Goal: Use online tool/utility

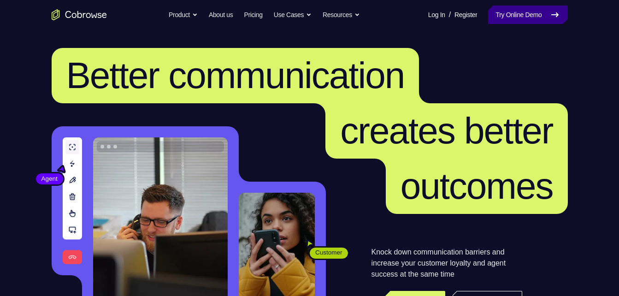
click at [517, 14] on link "Try Online Demo" at bounding box center [527, 15] width 79 height 18
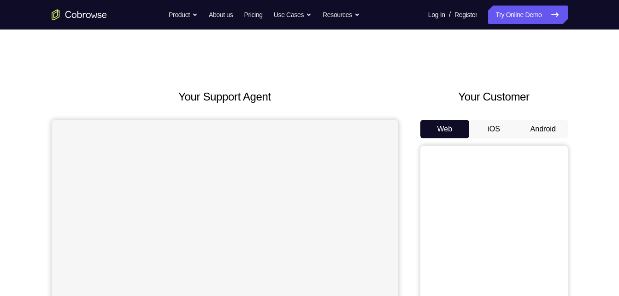
click at [541, 130] on button "Android" at bounding box center [543, 129] width 49 height 18
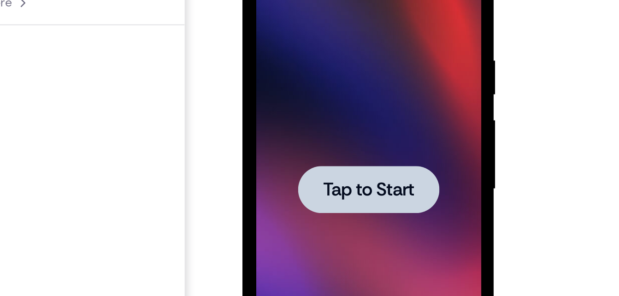
click at [324, 60] on span "Tap to Start" at bounding box center [307, 62] width 47 height 9
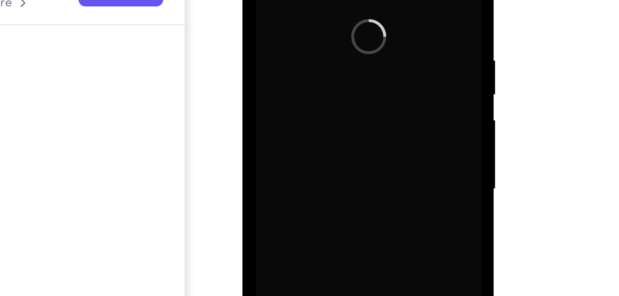
scroll to position [47, 0]
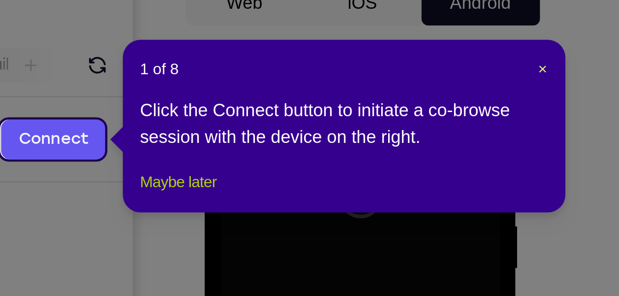
click at [418, 162] on button "Maybe later" at bounding box center [418, 156] width 32 height 11
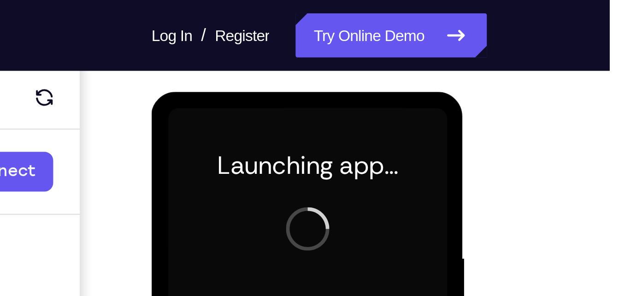
scroll to position [112, 0]
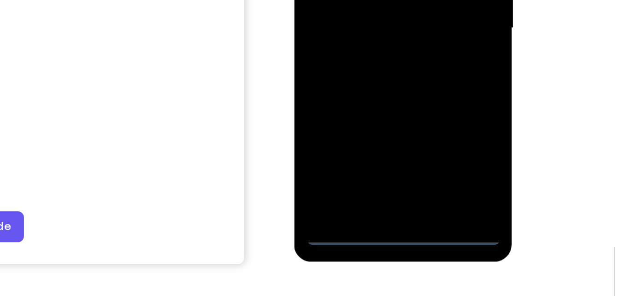
scroll to position [152, 0]
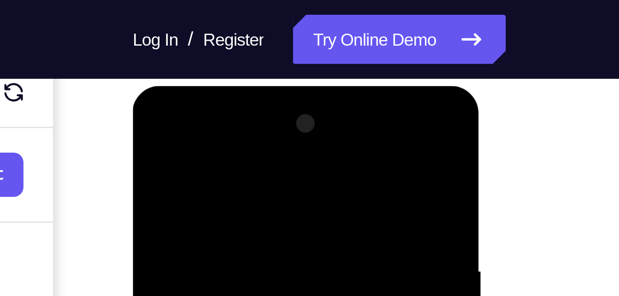
scroll to position [120, 0]
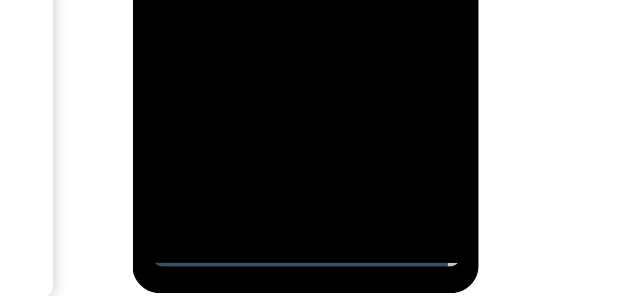
scroll to position [133, 0]
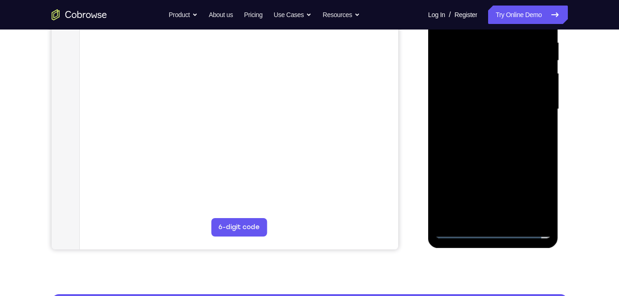
scroll to position [180, 0]
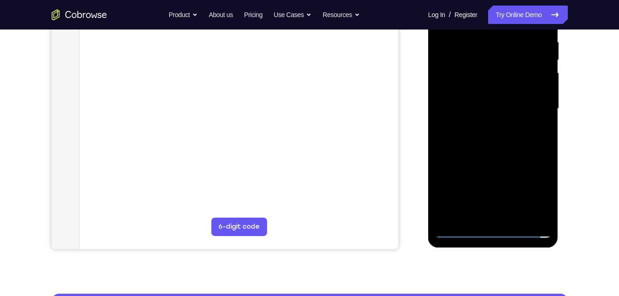
click at [528, 231] on div at bounding box center [493, 109] width 116 height 258
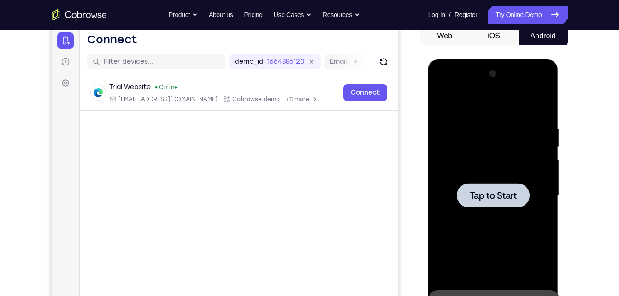
scroll to position [92, 0]
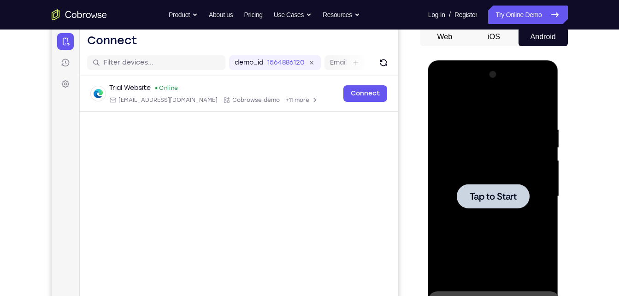
click at [510, 207] on div at bounding box center [493, 196] width 73 height 24
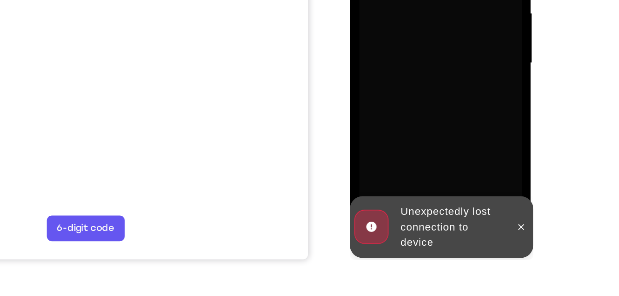
scroll to position [160, 0]
click at [474, 124] on icon at bounding box center [472, 126] width 7 height 7
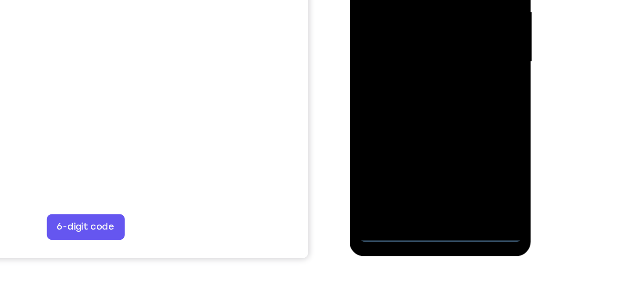
scroll to position [178, 0]
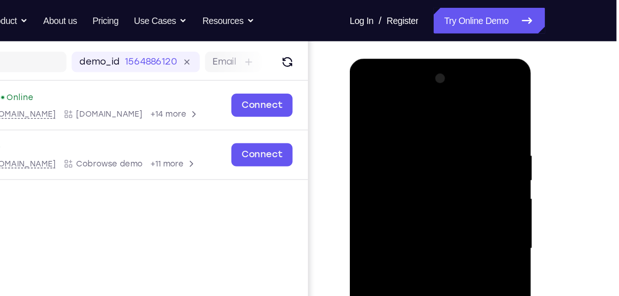
scroll to position [110, 0]
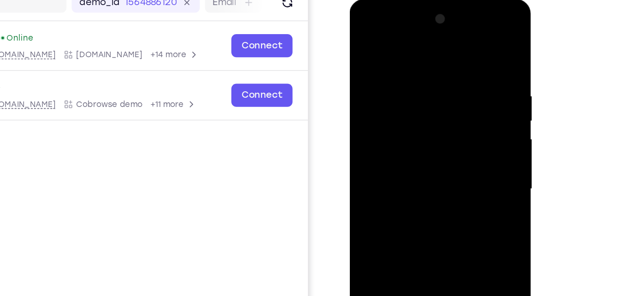
click at [373, 44] on div at bounding box center [415, 135] width 116 height 258
click at [456, 132] on div at bounding box center [415, 135] width 116 height 258
click at [403, 152] on div at bounding box center [415, 135] width 116 height 258
click at [412, 124] on div at bounding box center [415, 135] width 116 height 258
click at [402, 119] on div at bounding box center [415, 135] width 116 height 258
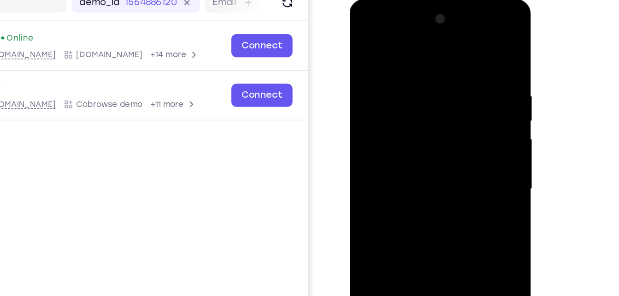
click at [461, 115] on div at bounding box center [415, 135] width 116 height 258
click at [412, 134] on div at bounding box center [415, 135] width 116 height 258
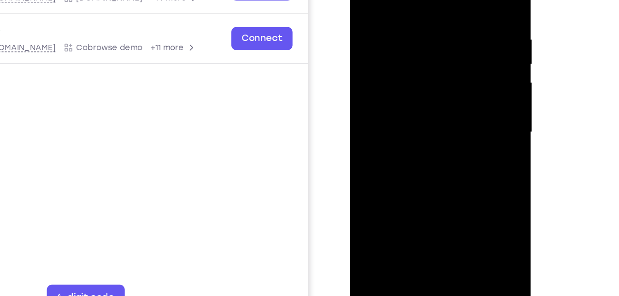
click at [415, 111] on div at bounding box center [415, 79] width 116 height 258
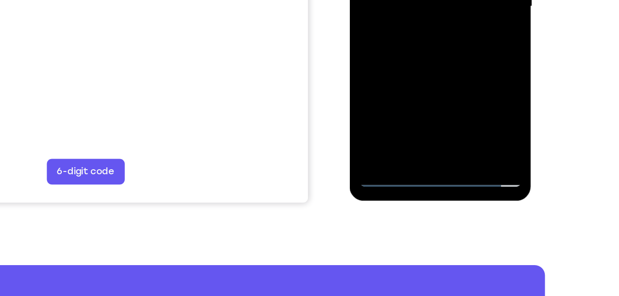
scroll to position [201, 0]
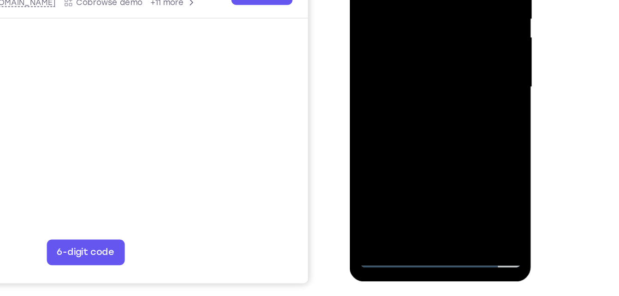
scroll to position [144, 0]
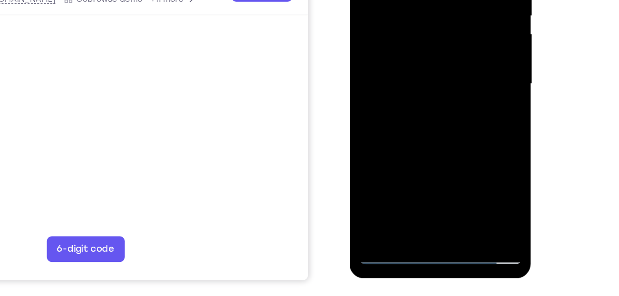
click at [380, 151] on div at bounding box center [415, 30] width 116 height 258
click at [408, 78] on div at bounding box center [415, 30] width 116 height 258
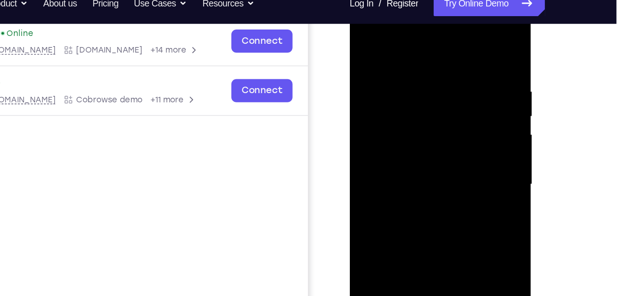
click at [409, 124] on div at bounding box center [415, 131] width 116 height 258
click at [391, 90] on div at bounding box center [415, 131] width 116 height 258
click at [400, 102] on div at bounding box center [415, 131] width 116 height 258
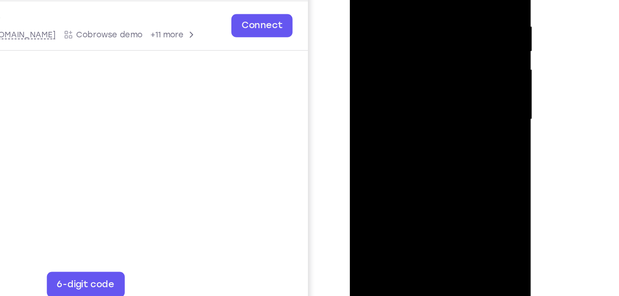
click at [408, 117] on div at bounding box center [415, 66] width 116 height 258
click at [406, 175] on div at bounding box center [415, 66] width 116 height 258
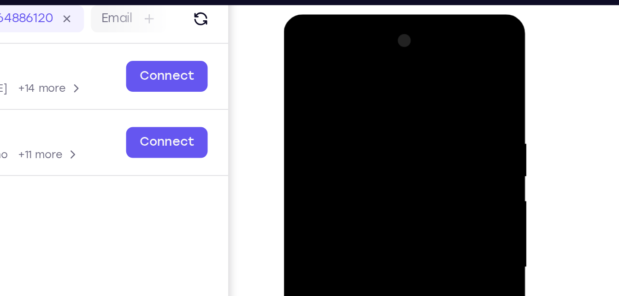
scroll to position [118, 0]
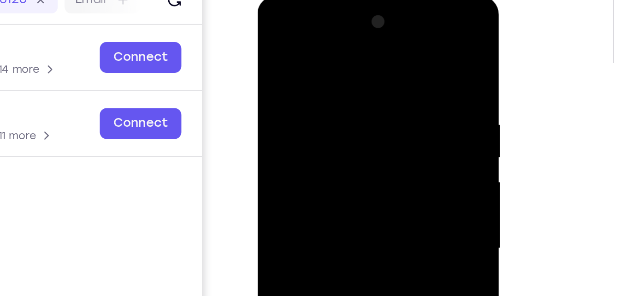
click at [320, 120] on div at bounding box center [323, 132] width 116 height 258
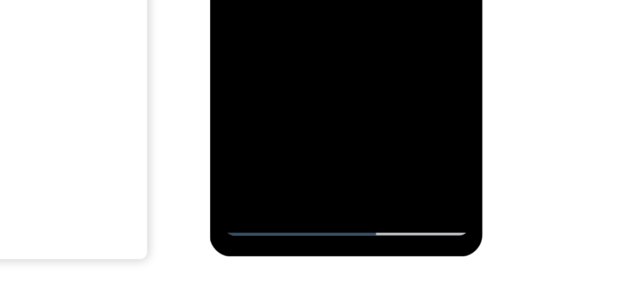
scroll to position [150, 0]
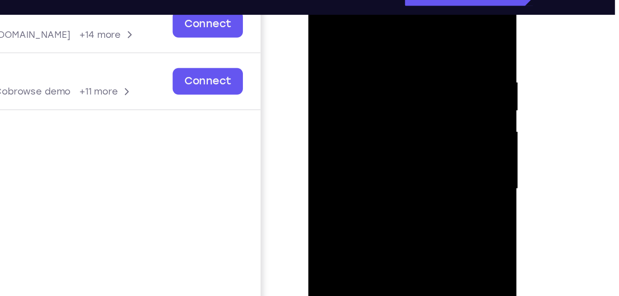
drag, startPoint x: 379, startPoint y: 37, endPoint x: 375, endPoint y: 165, distance: 127.8
click at [375, 165] on div at bounding box center [373, 107] width 116 height 258
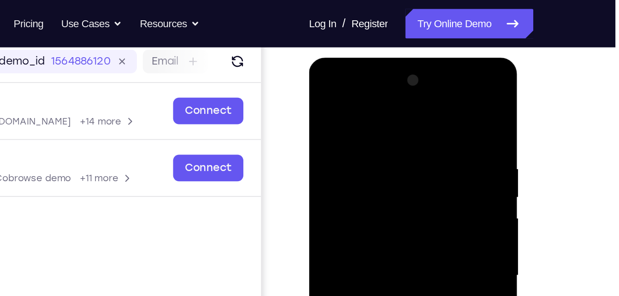
drag, startPoint x: 376, startPoint y: 97, endPoint x: 378, endPoint y: 162, distance: 65.0
click at [378, 162] on div at bounding box center [374, 194] width 116 height 258
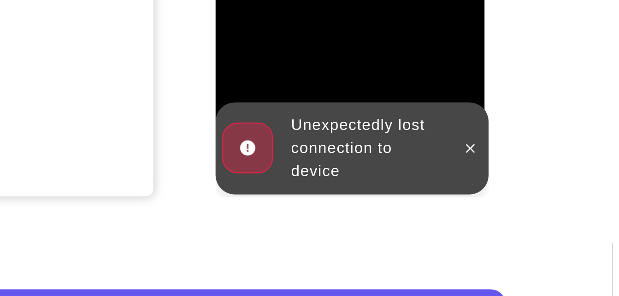
scroll to position [180, 0]
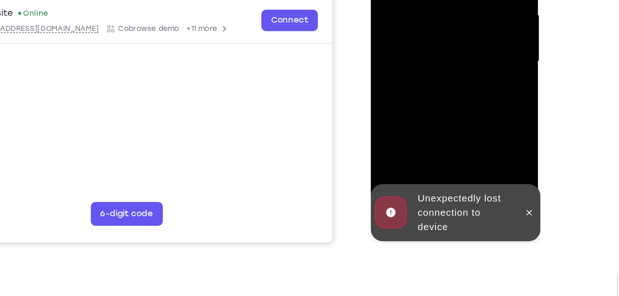
scroll to position [175, 0]
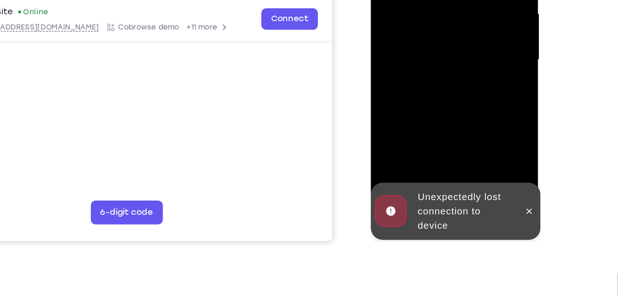
click at [484, 135] on div "Unexpectedly lost connection to device" at bounding box center [429, 138] width 114 height 44
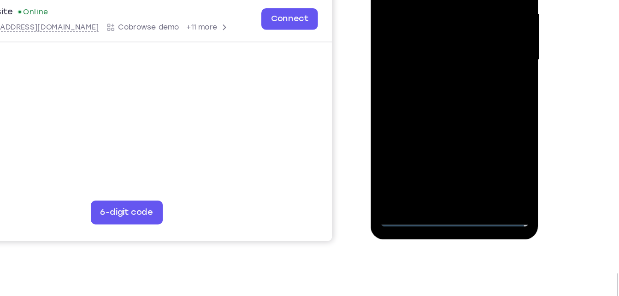
click at [431, 142] on div at bounding box center [436, 21] width 116 height 258
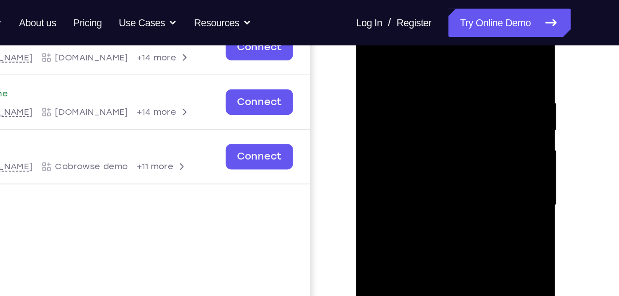
scroll to position [124, 0]
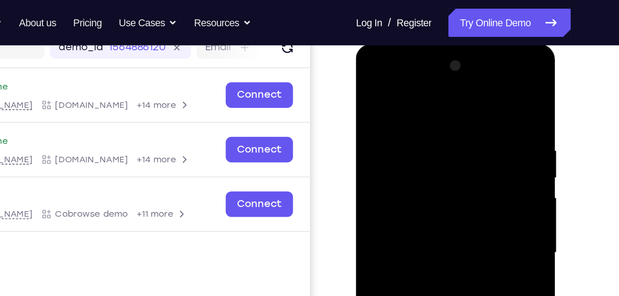
click at [407, 92] on div at bounding box center [421, 180] width 116 height 258
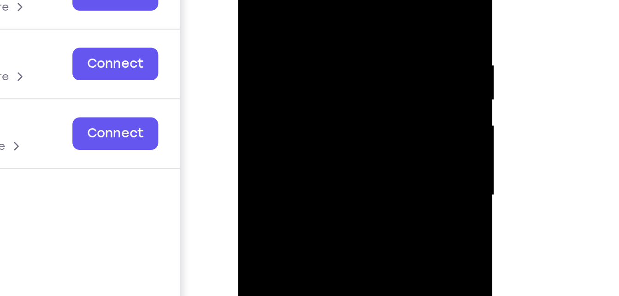
click at [341, 64] on div at bounding box center [303, 66] width 116 height 258
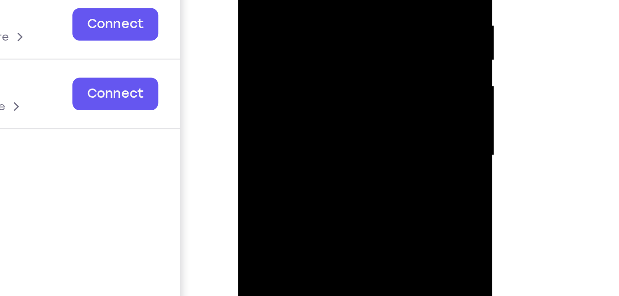
click at [295, 41] on div at bounding box center [303, 26] width 116 height 258
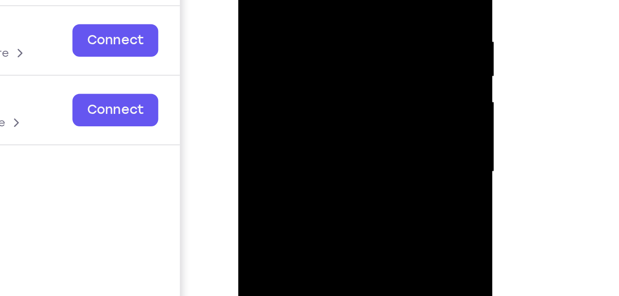
click at [289, 36] on div at bounding box center [303, 42] width 116 height 258
click at [281, 28] on div at bounding box center [303, 42] width 116 height 258
click at [296, 40] on div at bounding box center [303, 42] width 116 height 258
click at [304, 76] on div at bounding box center [303, 42] width 116 height 258
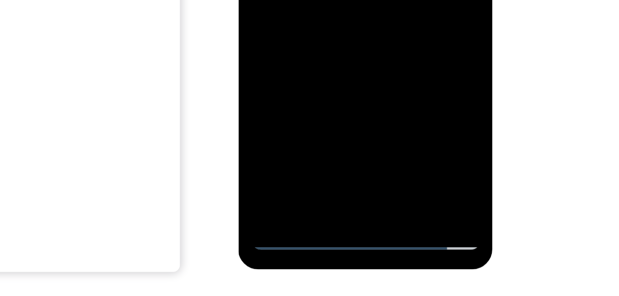
scroll to position [149, 0]
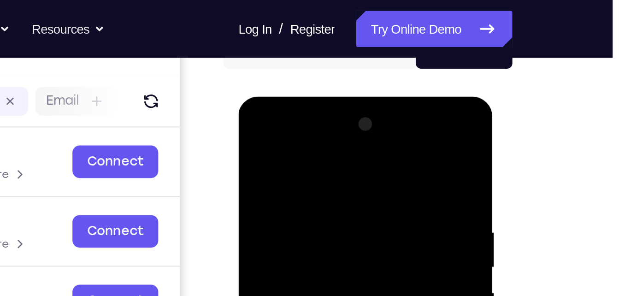
scroll to position [100, 0]
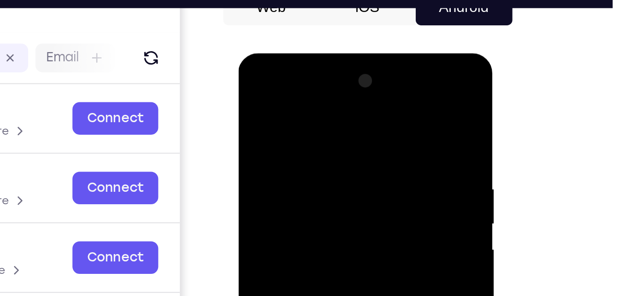
click at [342, 81] on div at bounding box center [303, 189] width 116 height 258
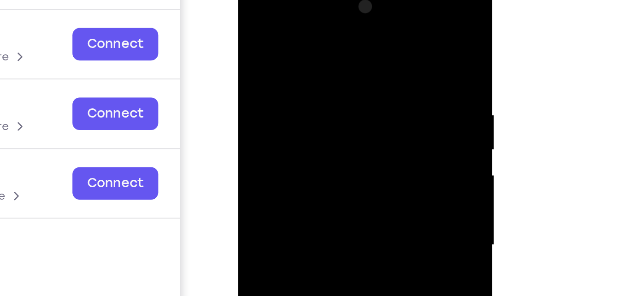
click at [252, 8] on div at bounding box center [303, 115] width 116 height 258
click at [265, 91] on div at bounding box center [303, 115] width 116 height 258
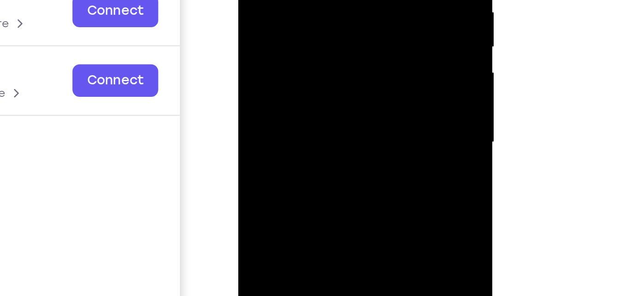
click at [293, 31] on div at bounding box center [303, 12] width 116 height 258
click at [279, 6] on div at bounding box center [303, 12] width 116 height 258
click at [279, 0] on div at bounding box center [303, 12] width 116 height 258
click at [280, 0] on div at bounding box center [303, 12] width 116 height 258
click at [295, 12] on div at bounding box center [303, 12] width 116 height 258
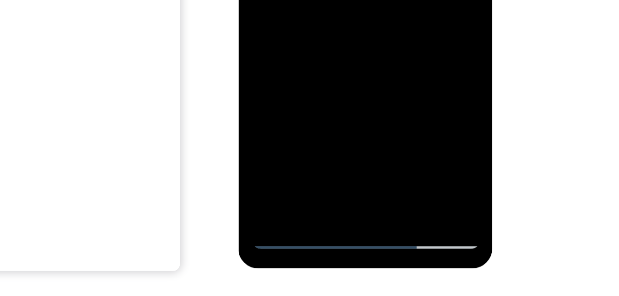
scroll to position [148, 0]
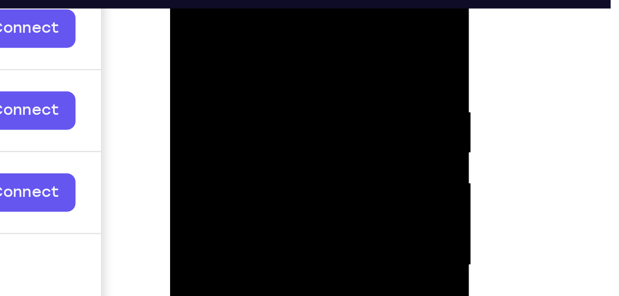
click at [219, 24] on div at bounding box center [235, 88] width 116 height 258
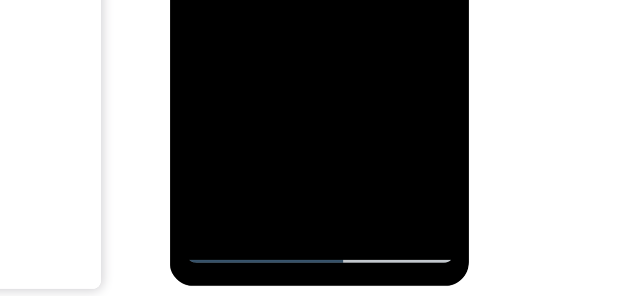
scroll to position [136, 0]
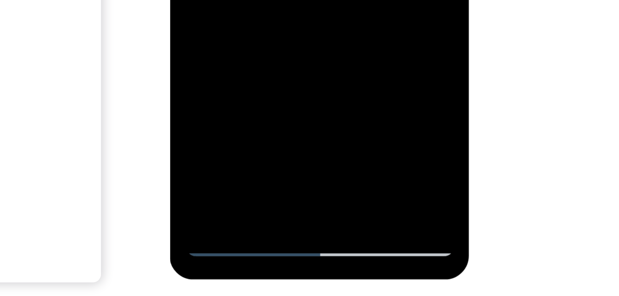
scroll to position [138, 0]
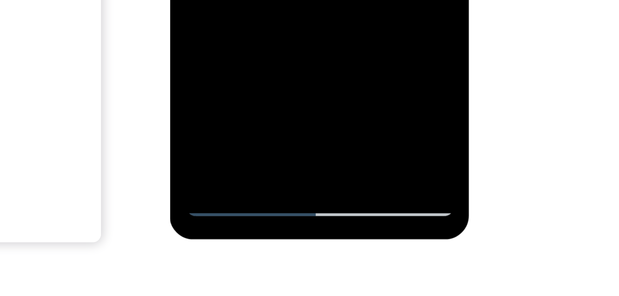
scroll to position [157, 0]
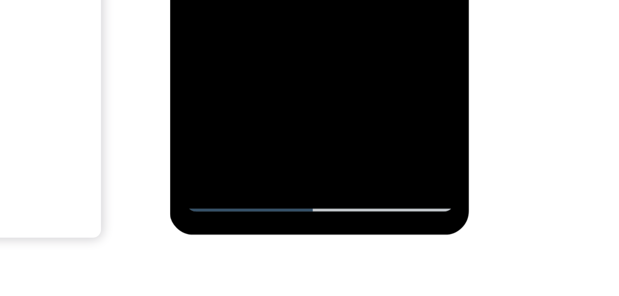
scroll to position [159, 0]
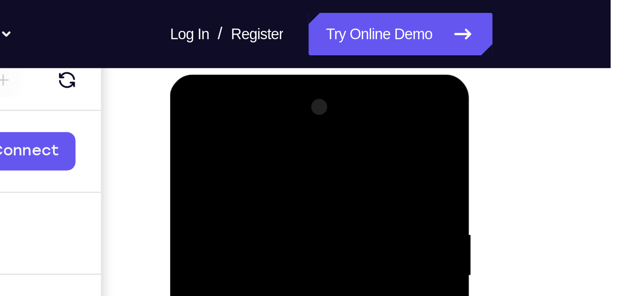
scroll to position [116, 0]
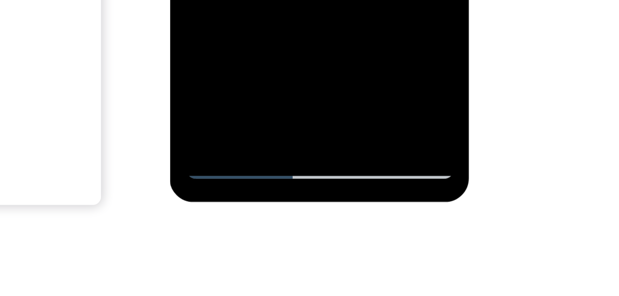
scroll to position [173, 0]
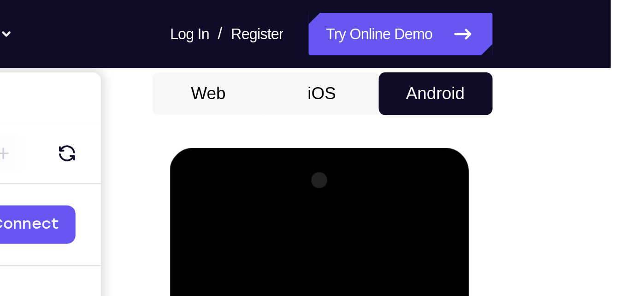
scroll to position [77, 0]
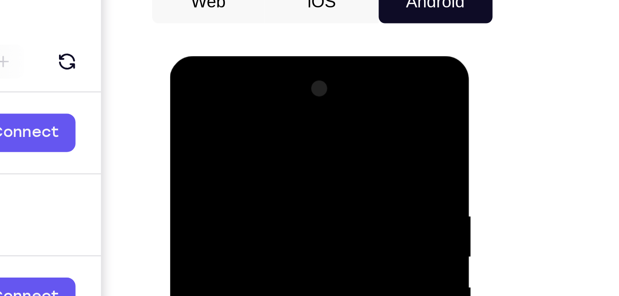
click at [276, 86] on div at bounding box center [235, 192] width 116 height 258
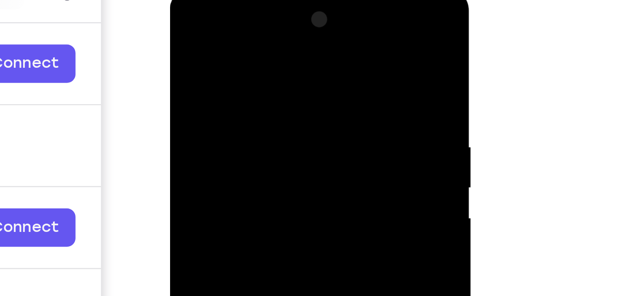
click at [236, 34] on div at bounding box center [235, 123] width 116 height 258
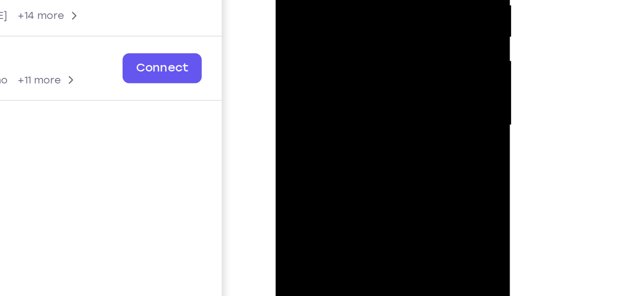
scroll to position [156, 0]
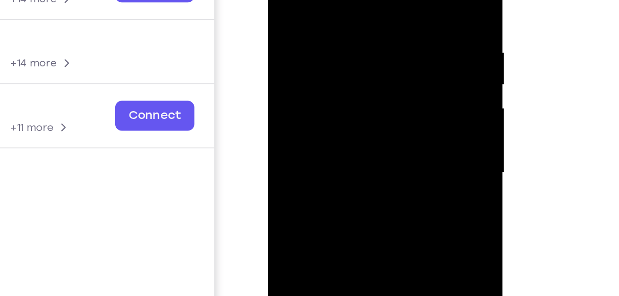
click at [303, 28] on div at bounding box center [333, 64] width 116 height 258
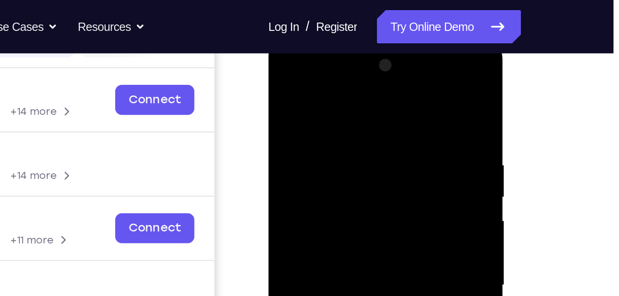
scroll to position [119, 0]
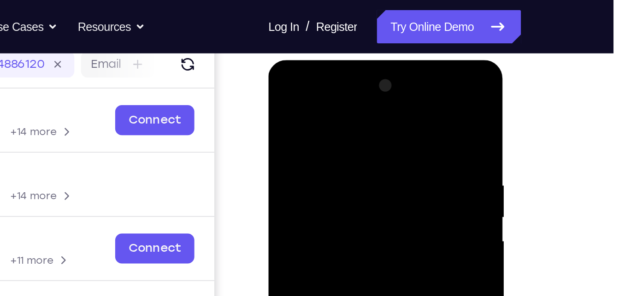
click at [280, 90] on div at bounding box center [333, 196] width 116 height 258
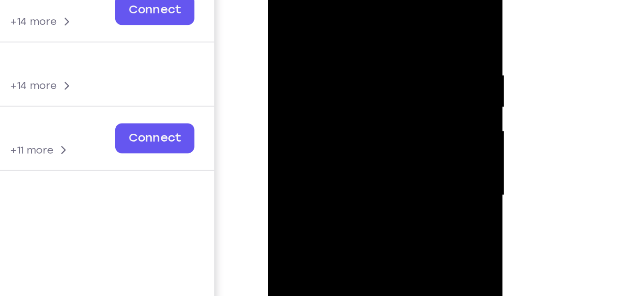
click at [320, 61] on div at bounding box center [333, 86] width 116 height 258
click at [322, 90] on div at bounding box center [333, 86] width 116 height 258
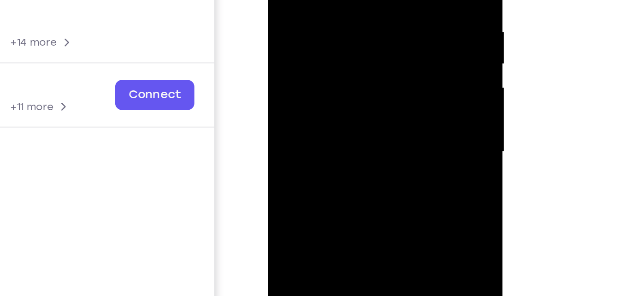
click at [312, 41] on div at bounding box center [333, 43] width 116 height 258
click at [321, 50] on div at bounding box center [333, 43] width 116 height 258
click at [328, 56] on div at bounding box center [333, 43] width 116 height 258
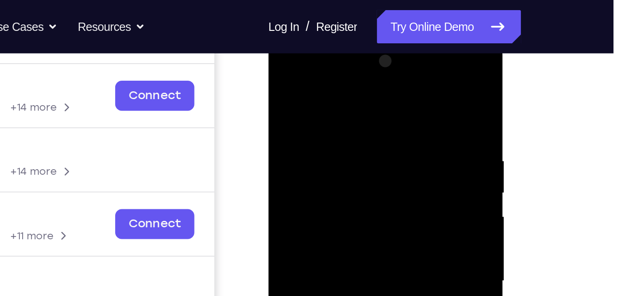
scroll to position [132, 0]
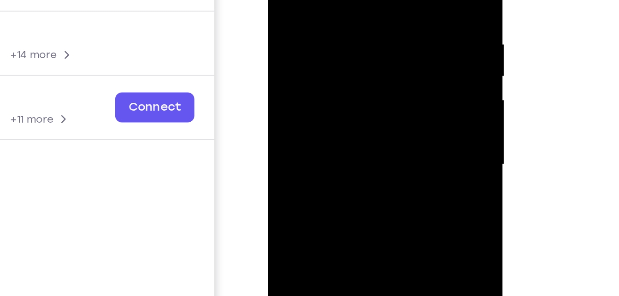
click at [331, 0] on div at bounding box center [333, 55] width 116 height 258
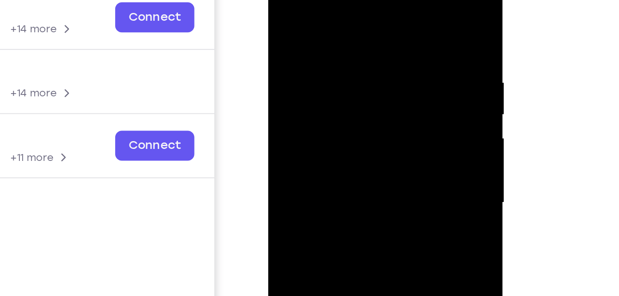
click at [338, 35] on div at bounding box center [333, 93] width 116 height 258
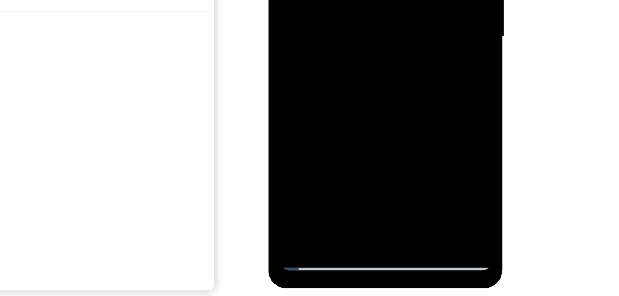
scroll to position [136, 0]
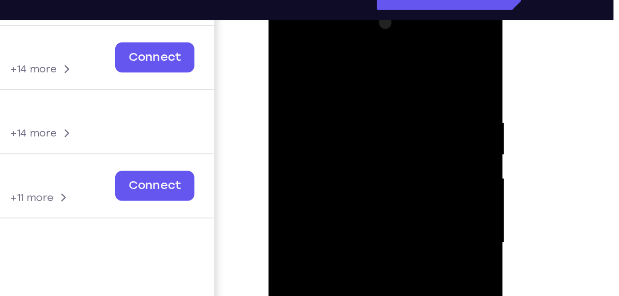
drag, startPoint x: 359, startPoint y: 151, endPoint x: 351, endPoint y: -14, distance: 164.8
click at [351, 0] on html "Online web based iOS Simulators and Android Emulators. Run iPhone, iPad, Mobile…" at bounding box center [333, 136] width 131 height 277
